Goal: Information Seeking & Learning: Learn about a topic

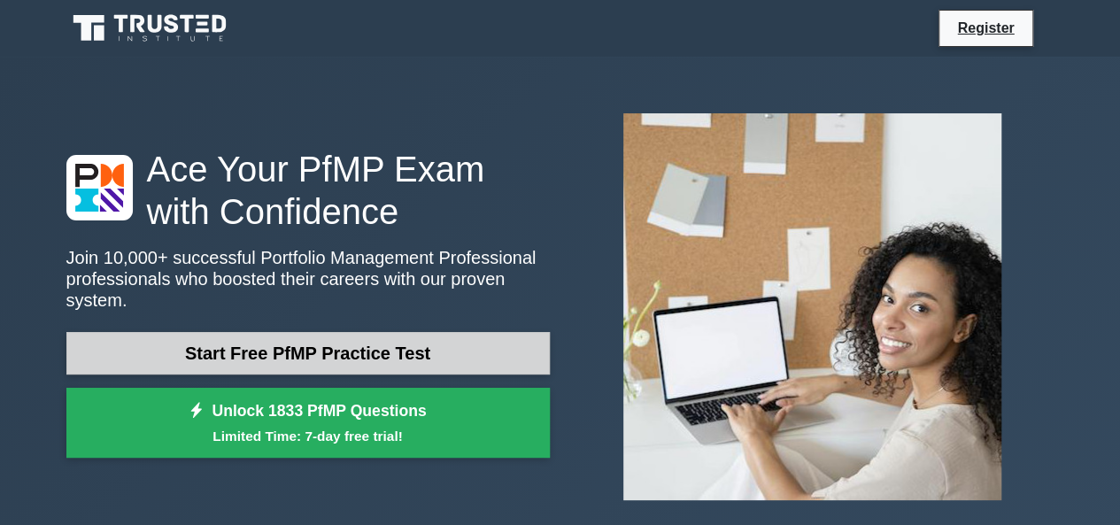
click at [462, 360] on link "Start Free PfMP Practice Test" at bounding box center [308, 353] width 484 height 43
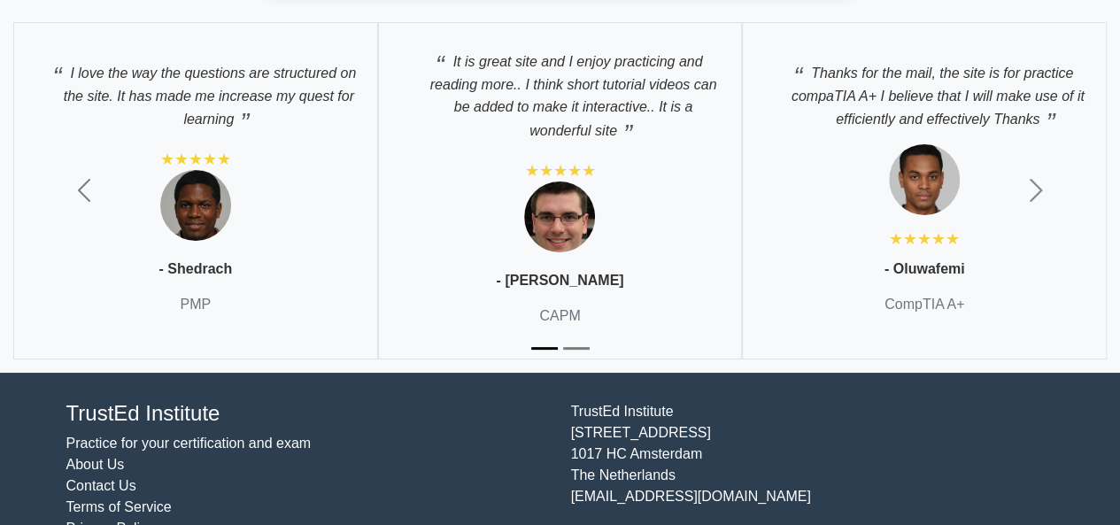
scroll to position [3325, 0]
